Goal: Navigation & Orientation: Understand site structure

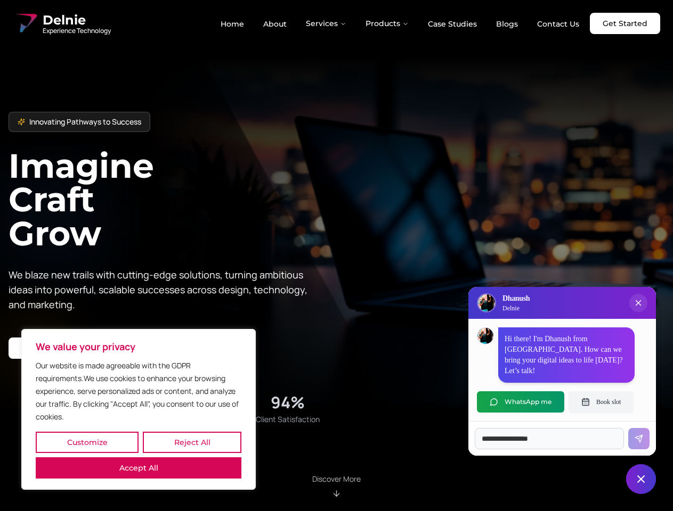
click at [87, 443] on button "Customize" at bounding box center [87, 442] width 103 height 21
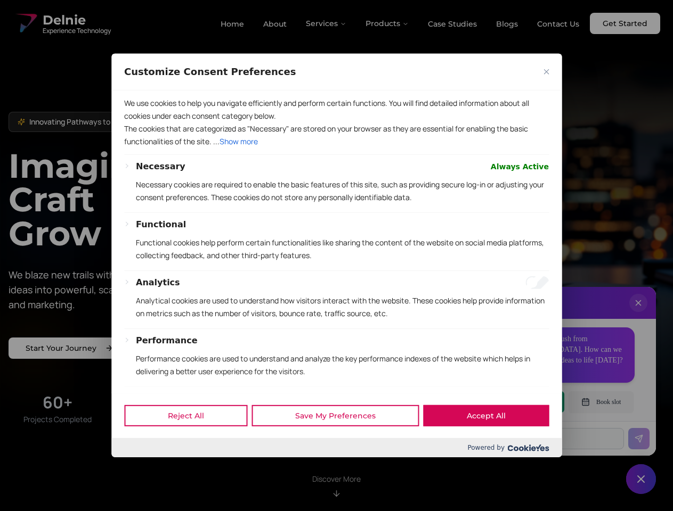
click at [192, 443] on div at bounding box center [336, 255] width 673 height 511
click at [139, 387] on div "Performance Performance cookies are used to understand and analyze the key perf…" at bounding box center [342, 361] width 413 height 52
click at [336, 256] on p "Functional cookies help perform certain functionalities like sharing the conten…" at bounding box center [342, 250] width 413 height 26
click at [327, 23] on div at bounding box center [336, 255] width 673 height 511
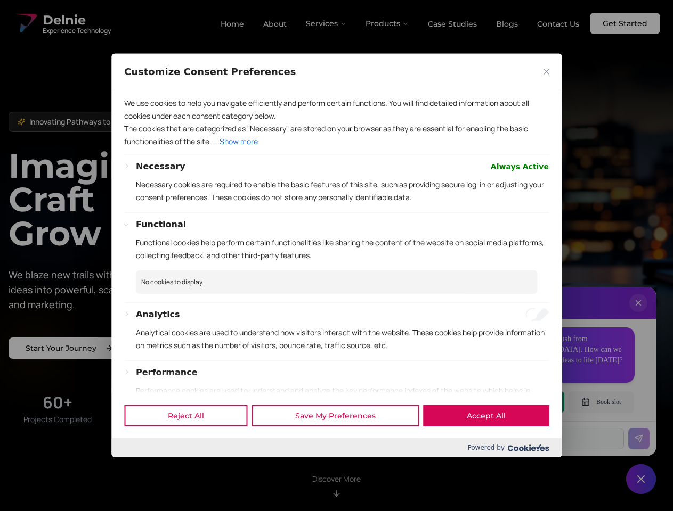
click at [387, 23] on div at bounding box center [336, 255] width 673 height 511
click at [638, 314] on div at bounding box center [336, 255] width 673 height 511
click at [520, 402] on div "Reject All Save My Preferences Accept All" at bounding box center [336, 415] width 450 height 45
click at [601, 402] on div at bounding box center [336, 255] width 673 height 511
click at [641, 479] on div at bounding box center [336, 255] width 673 height 511
